Goal: Use online tool/utility: Utilize a website feature to perform a specific function

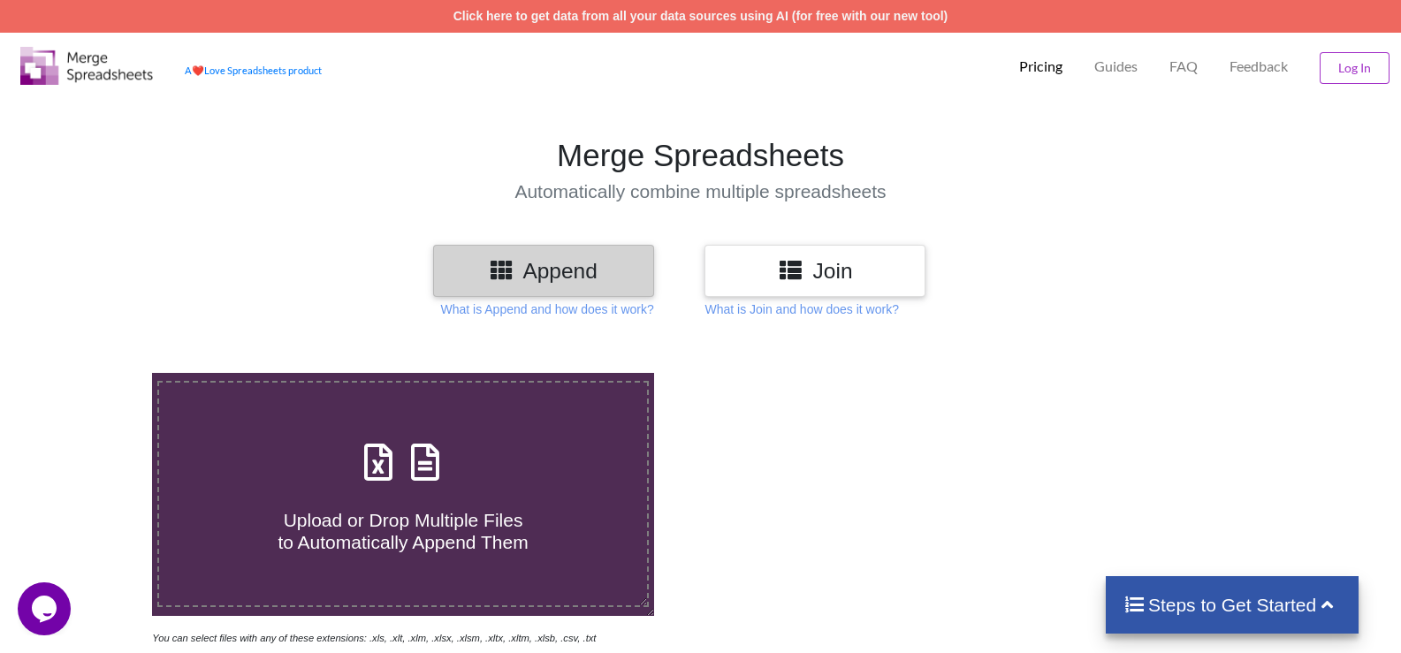
click at [807, 264] on h3 "Join" at bounding box center [815, 271] width 194 height 26
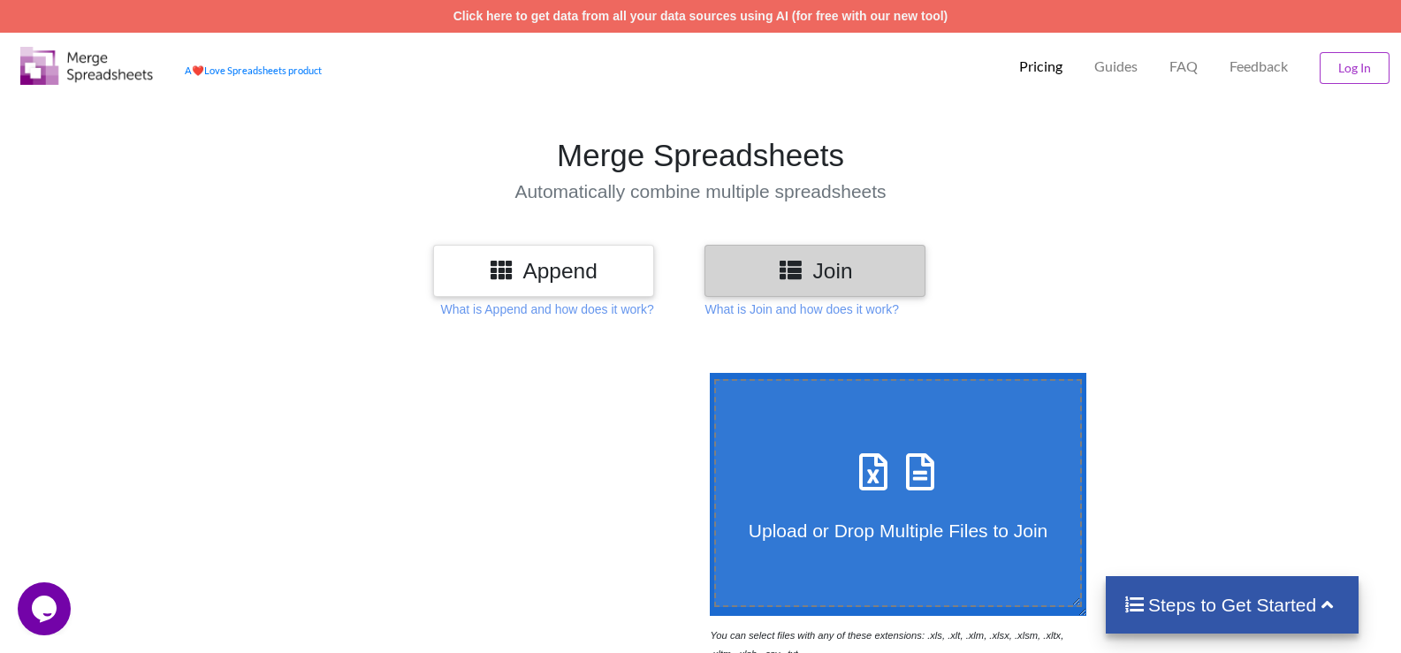
click at [562, 271] on h3 "Append" at bounding box center [543, 271] width 194 height 26
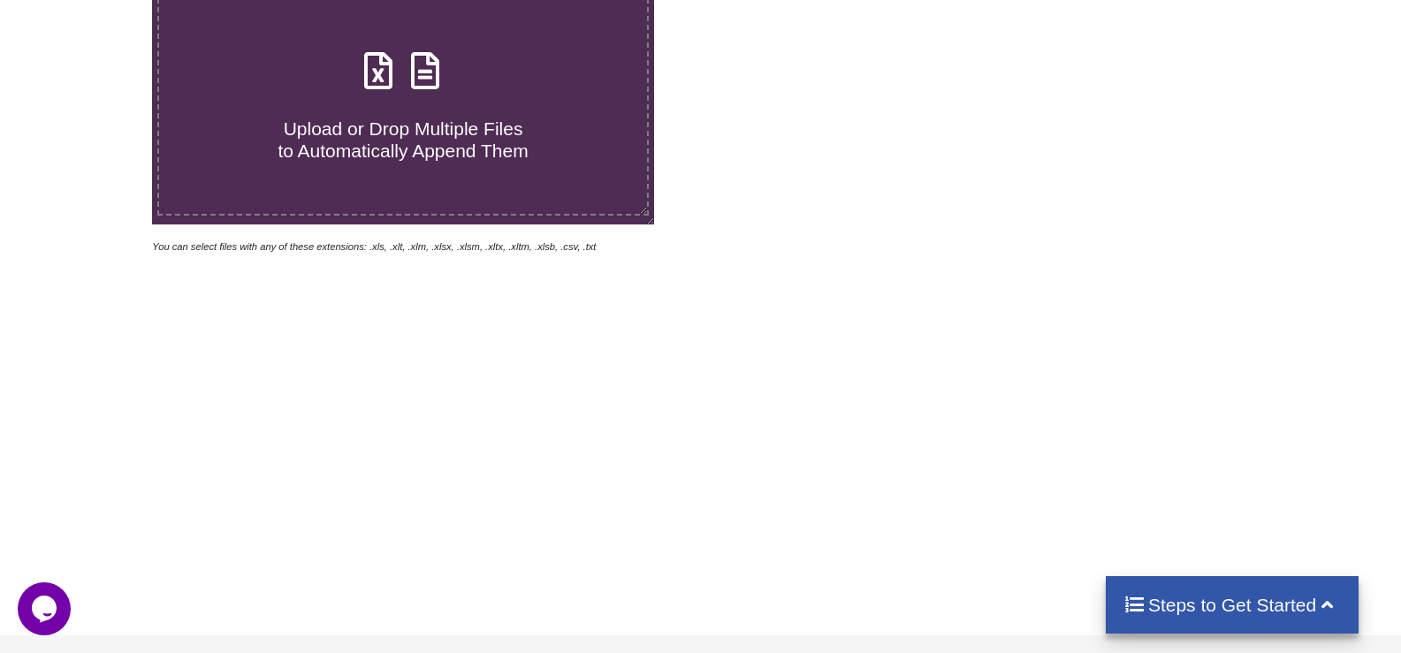
scroll to position [439, 0]
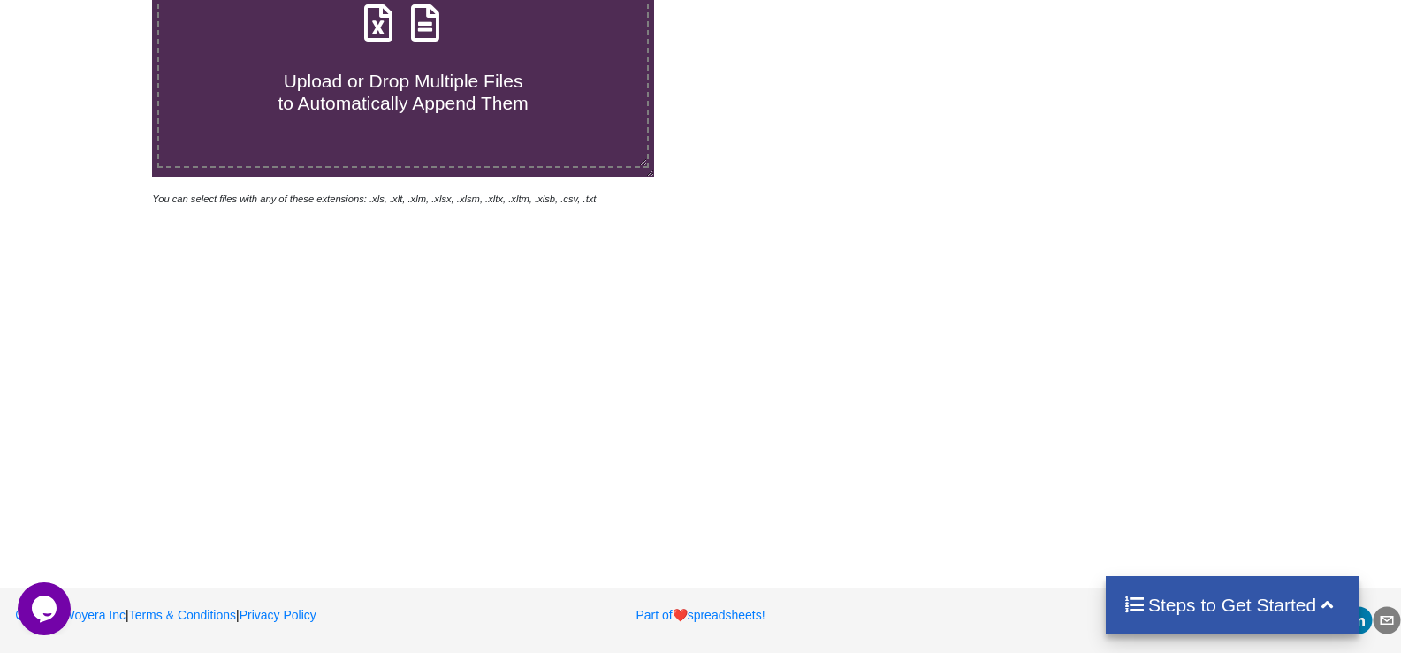
click at [451, 61] on h4 "Upload or Drop Multiple Files to Automatically Append Them" at bounding box center [403, 81] width 488 height 67
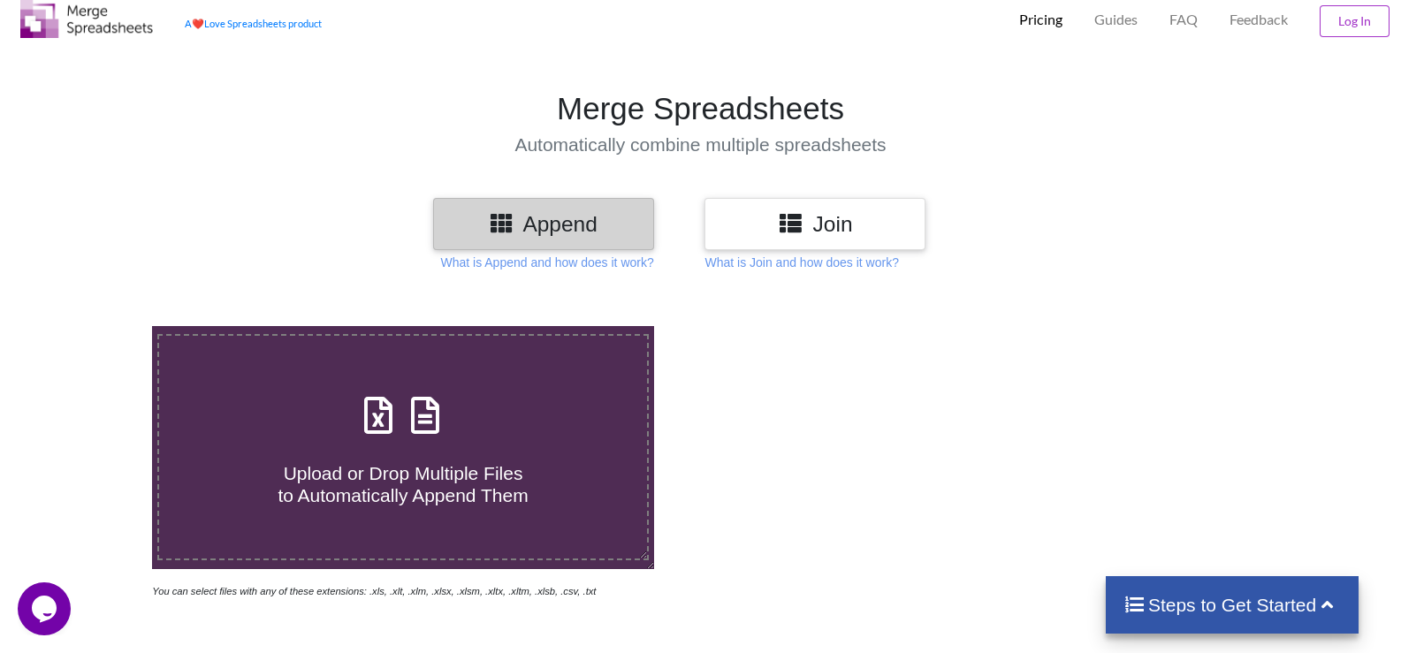
type input "C:\fakepath\all ledgers-31032025.xls"
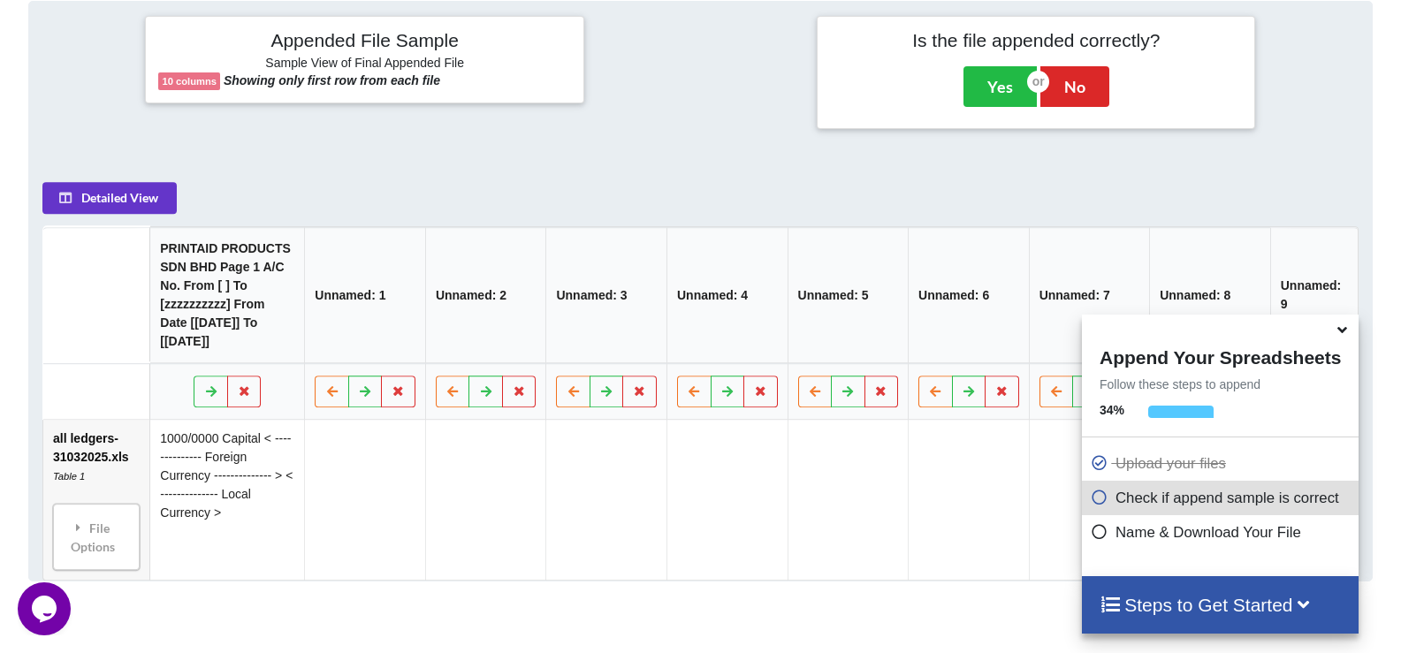
scroll to position [818, 0]
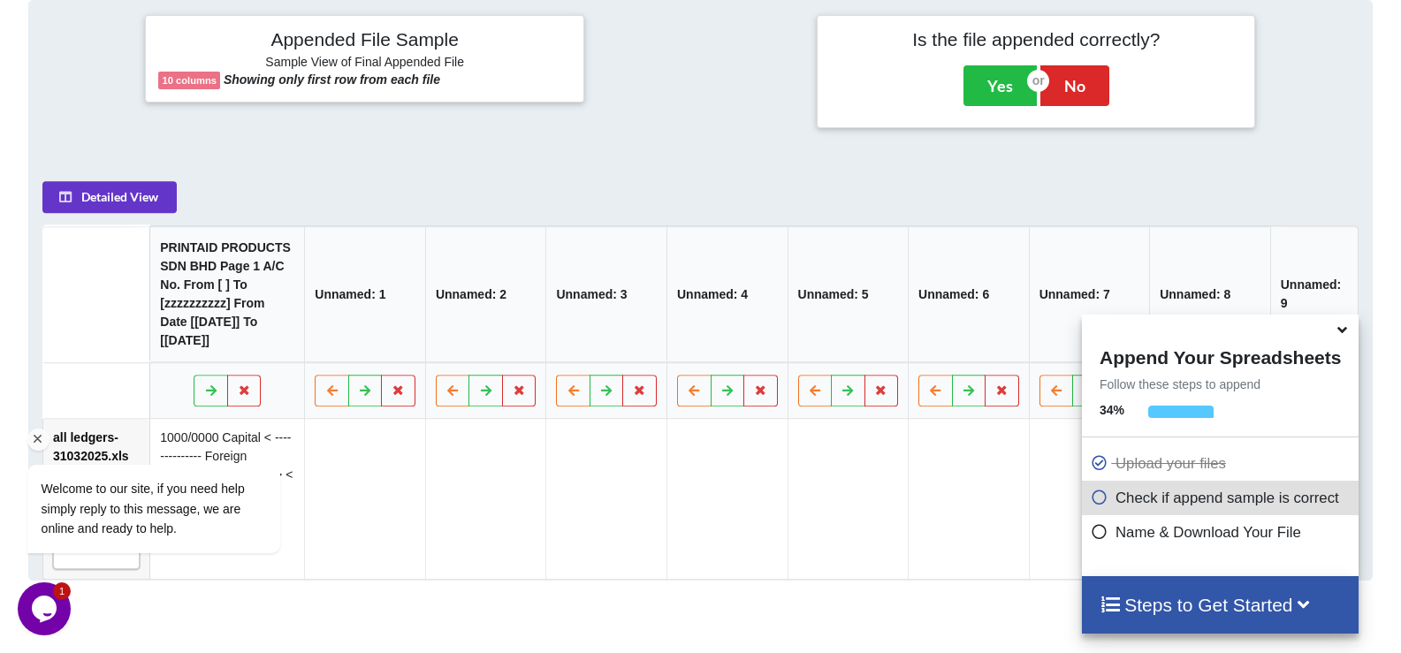
click at [229, 314] on div "Welcome to our site, if you need help simply reply to this message, we are onli…" at bounding box center [177, 435] width 318 height 269
click at [995, 88] on button "Yes" at bounding box center [1000, 85] width 73 height 41
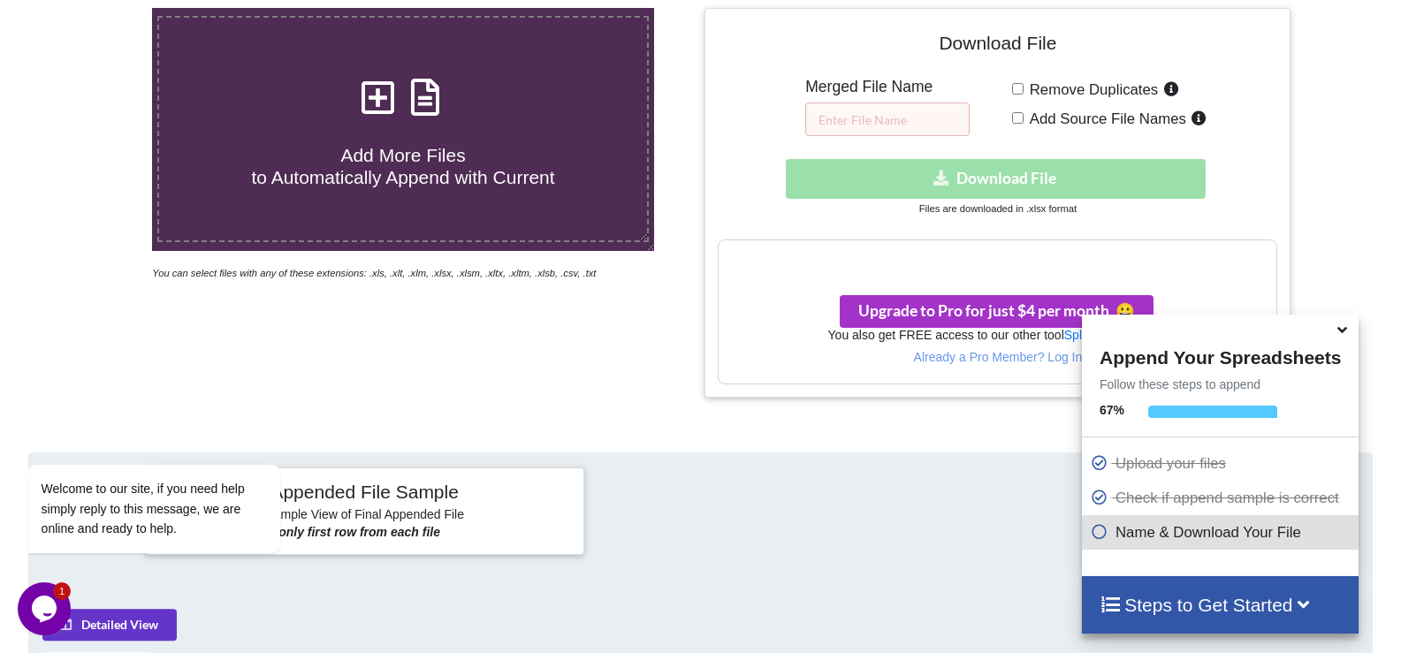
scroll to position [373, 0]
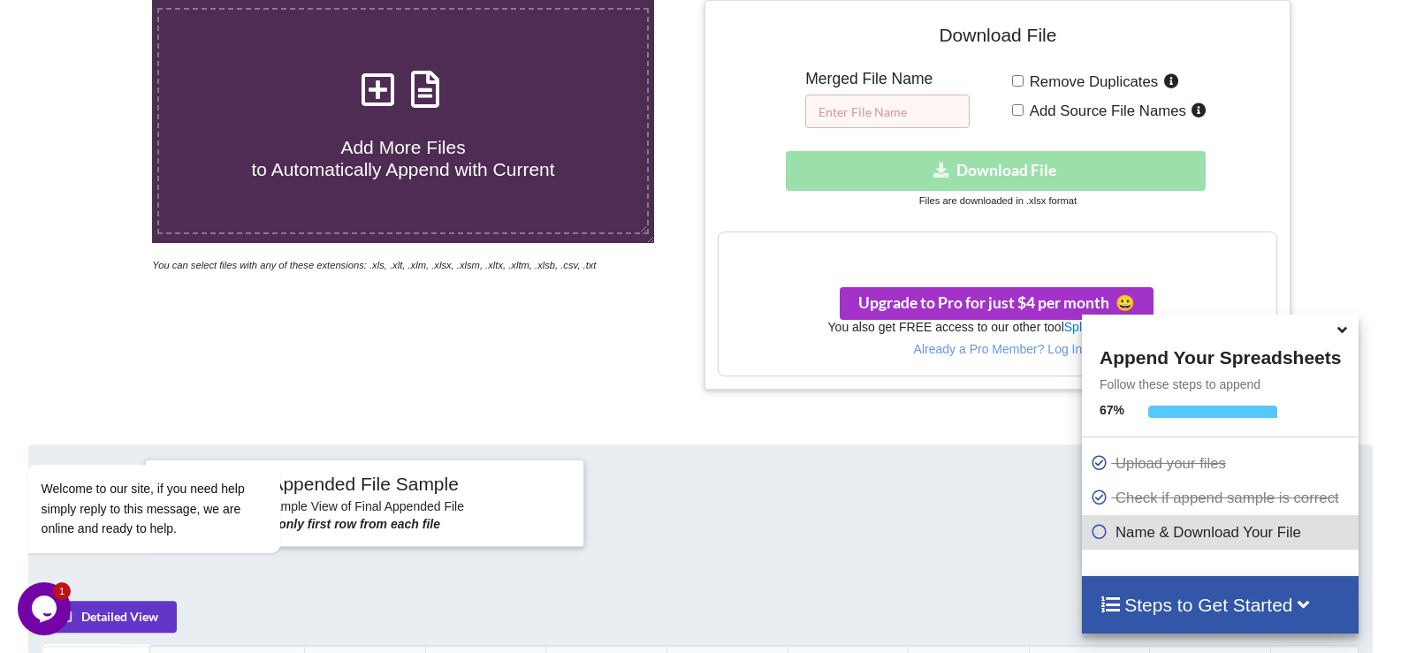
click at [870, 116] on input "text" at bounding box center [887, 112] width 164 height 34
type input "all ledgers"
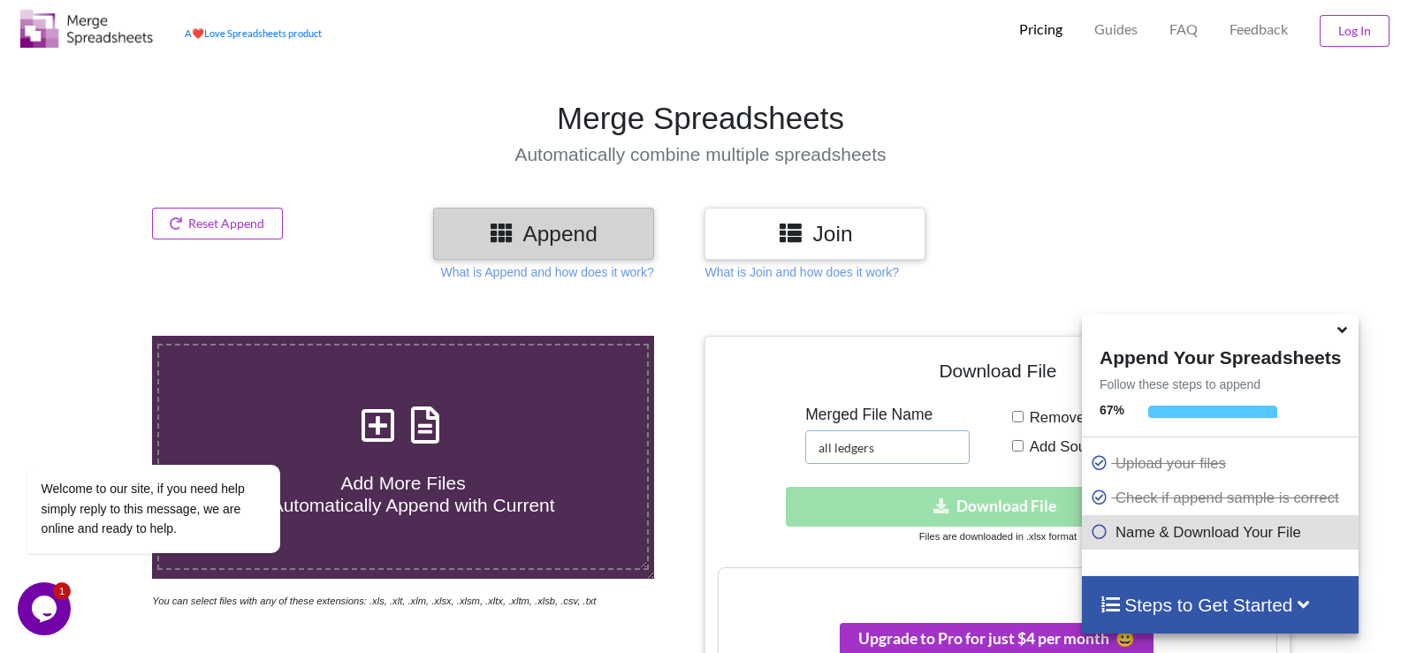
scroll to position [19, 0]
